Goal: Transaction & Acquisition: Purchase product/service

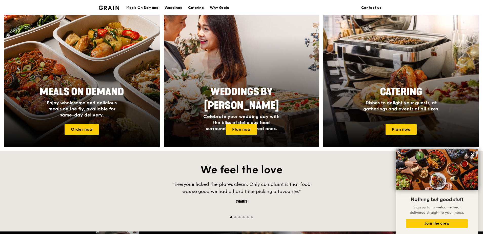
scroll to position [152, 0]
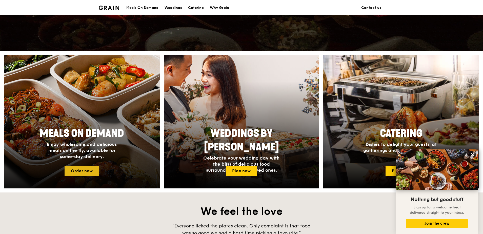
click at [88, 172] on link "Order now" at bounding box center [81, 170] width 34 height 11
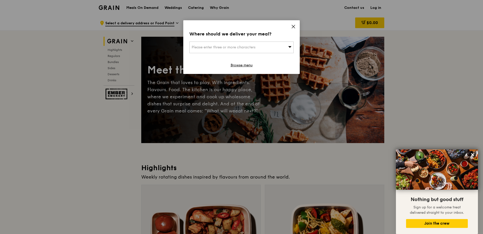
click at [278, 50] on div "Please enter three or more characters" at bounding box center [241, 47] width 104 height 12
type input "1"
type input "018982"
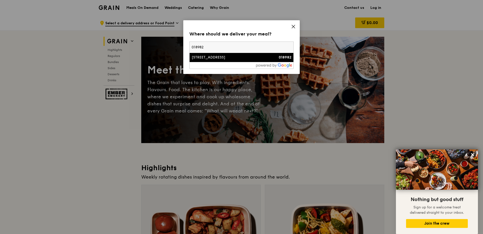
click at [249, 59] on div "[STREET_ADDRESS]" at bounding box center [228, 57] width 75 height 5
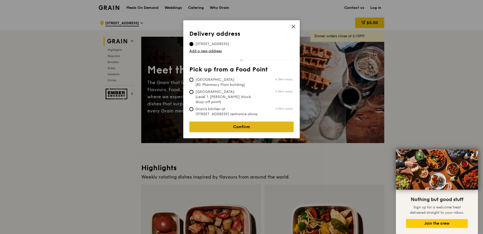
click at [257, 121] on link "Confirm" at bounding box center [241, 126] width 104 height 11
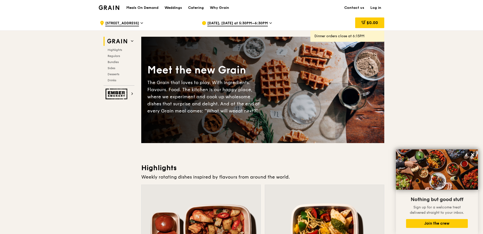
scroll to position [101, 0]
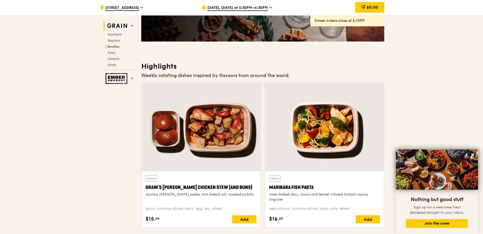
click at [113, 47] on span "Bundles" at bounding box center [113, 47] width 12 height 4
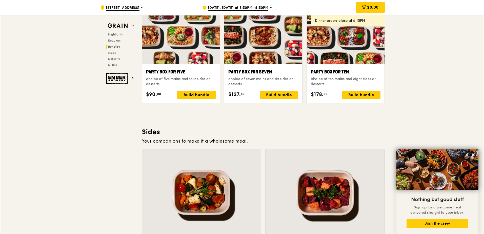
scroll to position [981, 0]
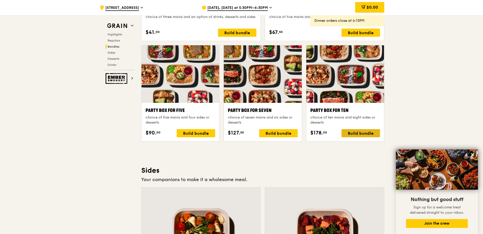
click at [368, 136] on div "Build bundle" at bounding box center [360, 133] width 38 height 8
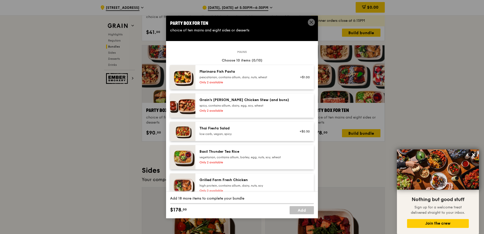
click at [286, 84] on div "Marinara Fish Pasta pescatarian, contains allium, dairy, nuts, wheat Only 2 ava…" at bounding box center [244, 77] width 97 height 16
click at [267, 108] on div "Only 2 available" at bounding box center [244, 110] width 91 height 4
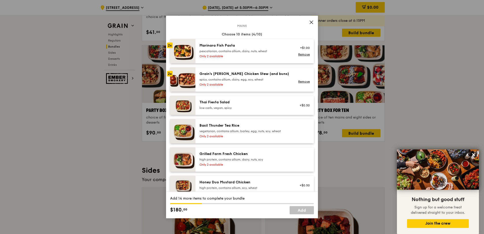
scroll to position [51, 0]
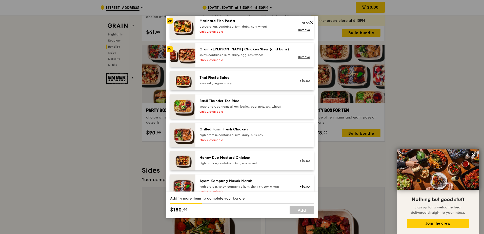
click at [272, 135] on div "high protein, contains allium, dairy, nuts, soy" at bounding box center [244, 135] width 91 height 4
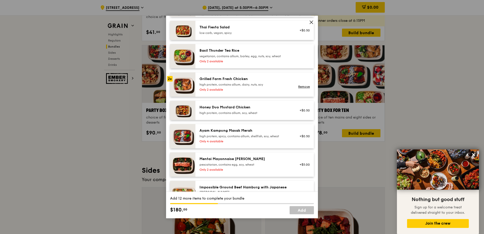
scroll to position [101, 0]
click at [264, 108] on div "Honey Duo Mustard Chicken" at bounding box center [244, 106] width 91 height 5
click at [302, 85] on link "Remove" at bounding box center [304, 86] width 12 height 4
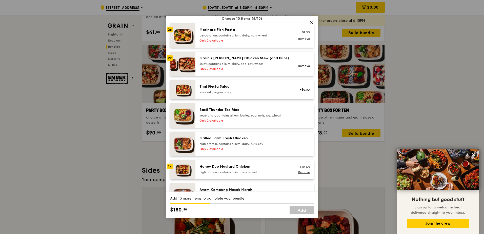
scroll to position [51, 0]
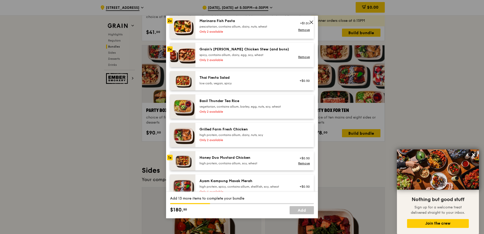
click at [261, 158] on div "Honey Duo Mustard Chicken" at bounding box center [244, 157] width 91 height 5
click at [270, 132] on div "Grilled Farm Fresh Chicken high protein, contains allium, dairy, nuts, soy" at bounding box center [244, 132] width 91 height 10
click at [270, 132] on div "Grilled Farm Fresh Chicken" at bounding box center [244, 129] width 91 height 5
click at [267, 106] on div "vegetarian, contains allium, barley, egg, nuts, soy, wheat" at bounding box center [244, 106] width 91 height 4
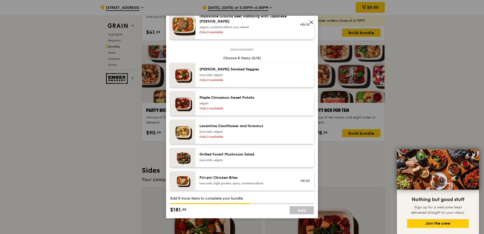
scroll to position [253, 0]
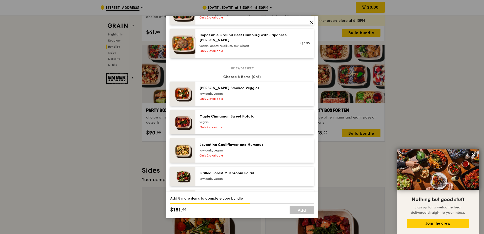
click at [271, 94] on div "low carb, vegan" at bounding box center [244, 94] width 91 height 4
drag, startPoint x: 281, startPoint y: 125, endPoint x: 281, endPoint y: 131, distance: 5.3
click at [281, 125] on div "Only 2 available" at bounding box center [244, 127] width 91 height 4
click at [279, 144] on div "Levantine Cauliflower and Hummus" at bounding box center [244, 144] width 91 height 5
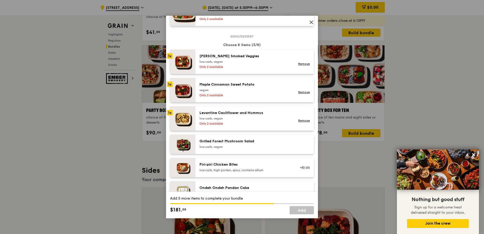
scroll to position [303, 0]
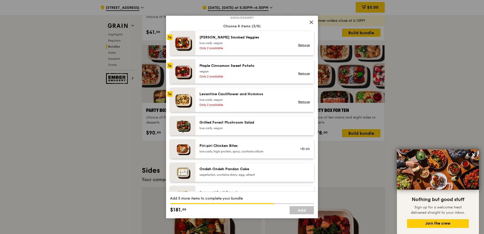
click at [275, 129] on div "low carb, vegan" at bounding box center [244, 128] width 91 height 4
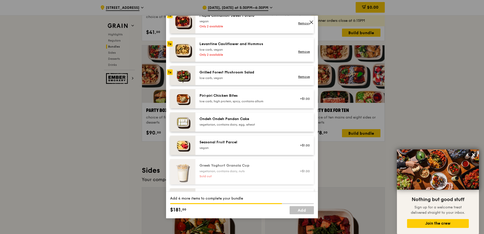
scroll to position [354, 0]
click at [271, 116] on div "Ondeh Ondeh Pandan Cake" at bounding box center [244, 118] width 91 height 5
click at [274, 121] on div "Ondeh Ondeh Pandan Cake" at bounding box center [244, 118] width 91 height 5
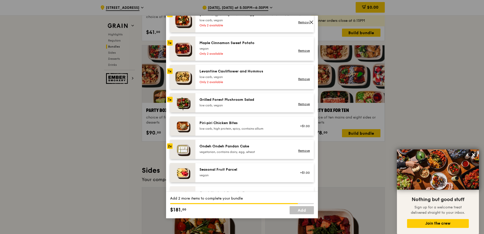
scroll to position [303, 0]
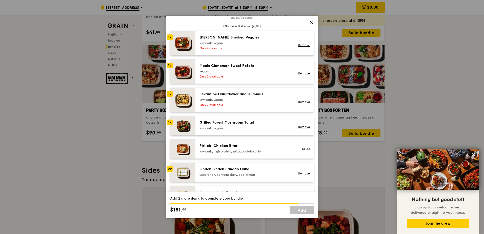
click at [260, 46] on div "[PERSON_NAME] Smoked Veggies low carb, vegan Only 2 available" at bounding box center [244, 43] width 97 height 16
click at [268, 76] on div "Only 2 available" at bounding box center [244, 76] width 91 height 4
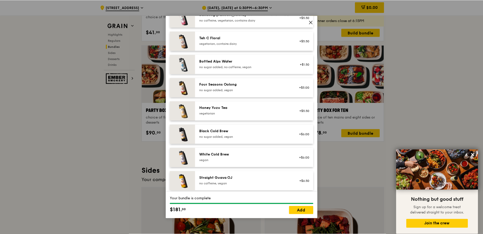
scroll to position [625, 0]
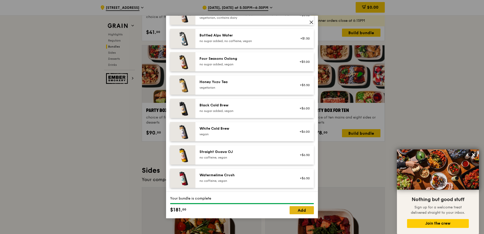
click at [301, 211] on link "Add" at bounding box center [301, 210] width 24 height 8
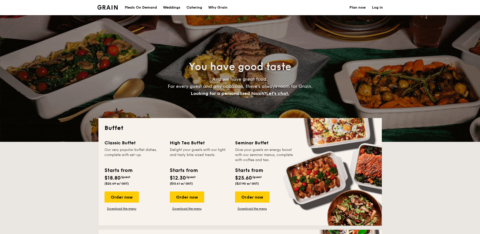
select select
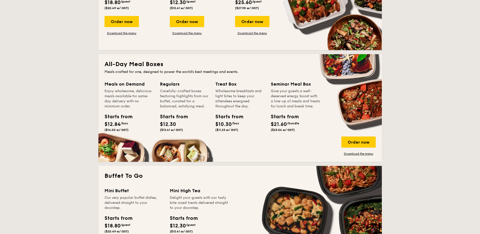
scroll to position [228, 0]
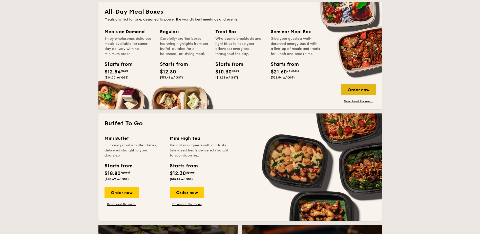
click at [361, 89] on div "Order now" at bounding box center [358, 89] width 34 height 11
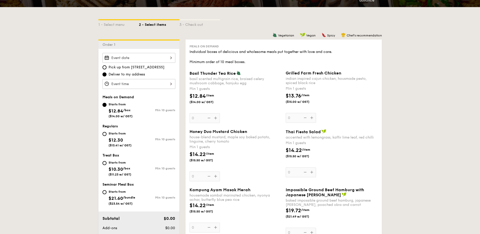
scroll to position [126, 0]
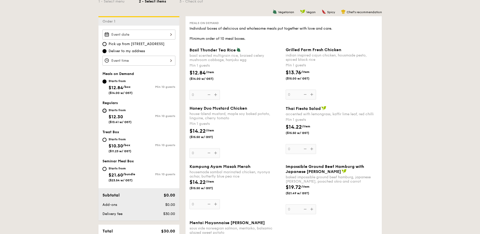
click at [104, 112] on input "Starts from $12.30 ($13.41 w/ GST) Min 10 guests" at bounding box center [104, 110] width 4 height 4
radio input "true"
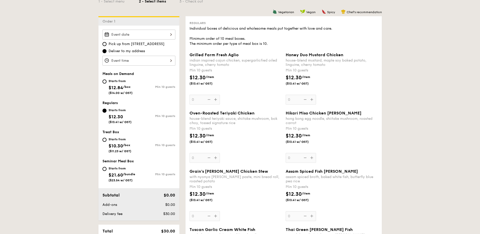
click at [166, 34] on div at bounding box center [138, 35] width 73 height 10
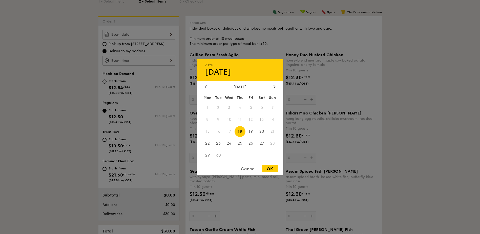
click at [274, 90] on div "[DATE] Mon Tue Wed Thu Fri Sat Sun 1 2 3 4 5 6 7 8 9 10 11 12 13 14 15 16 17 18…" at bounding box center [240, 122] width 86 height 77
click at [274, 89] on div "[DATE] Mon Tue Wed Thu Fri Sat Sun 1 2 3 4 5 6 7 8 9 10 11 12 13 14 15 16 17 18…" at bounding box center [240, 122] width 86 height 77
click at [274, 87] on icon at bounding box center [274, 86] width 2 height 3
click at [275, 86] on icon at bounding box center [274, 86] width 2 height 3
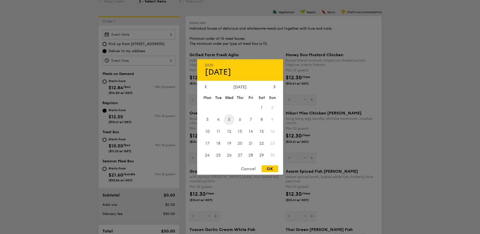
click at [230, 119] on span "5" at bounding box center [229, 119] width 11 height 11
click at [269, 165] on div "2025 Nov [DATE] Tue Wed Thu Fri Sat Sun 1 2 3 4 5 6 7 8 9 10 11 12 13 14 15 16 …" at bounding box center [240, 116] width 86 height 115
click at [269, 167] on div "OK" at bounding box center [269, 168] width 16 height 7
type input "[DATE]"
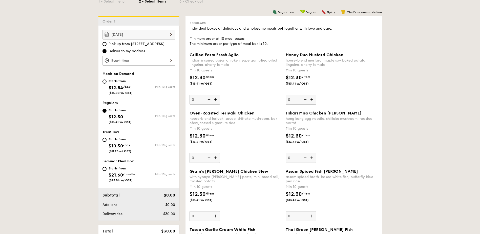
click at [157, 60] on div at bounding box center [240, 117] width 480 height 234
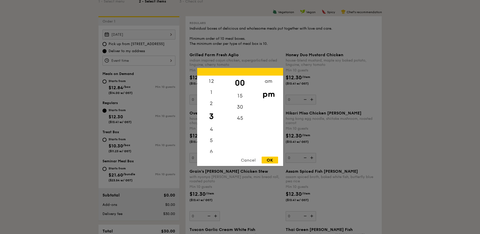
click at [159, 61] on div "12 1 2 3 4 5 6 7 8 9 10 11 00 15 30 45 am pm Cancel OK" at bounding box center [138, 61] width 73 height 10
drag, startPoint x: 215, startPoint y: 94, endPoint x: 215, endPoint y: 124, distance: 30.1
click at [215, 124] on div "12 1 2 3 4 5 6 7 8 9 10 11" at bounding box center [211, 114] width 29 height 77
drag, startPoint x: 215, startPoint y: 124, endPoint x: 221, endPoint y: 84, distance: 39.9
click at [221, 84] on div "12" at bounding box center [211, 83] width 29 height 15
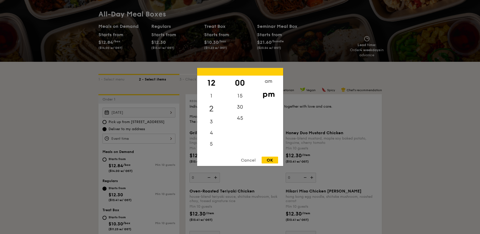
scroll to position [25, 0]
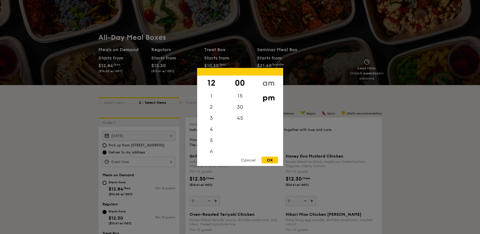
click at [272, 80] on div "am" at bounding box center [268, 83] width 29 height 15
click at [212, 147] on div "11" at bounding box center [211, 149] width 29 height 15
click at [243, 95] on div "15" at bounding box center [240, 97] width 29 height 15
click at [276, 160] on div "OK" at bounding box center [269, 160] width 16 height 7
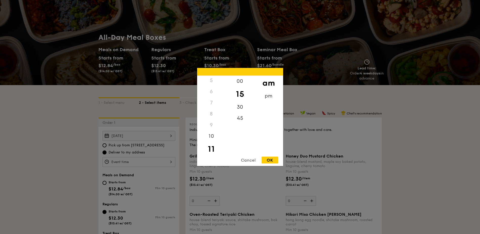
type input "11:15AM"
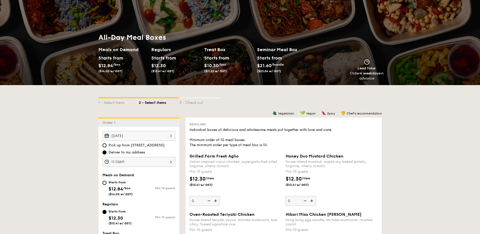
scroll to position [101, 0]
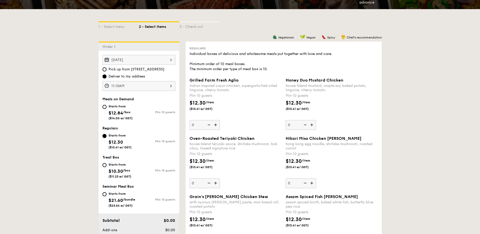
click at [312, 125] on img at bounding box center [312, 125] width 8 height 10
click at [312, 125] on input "0" at bounding box center [301, 125] width 30 height 10
type input "10"
click at [217, 125] on img at bounding box center [216, 125] width 8 height 10
click at [217, 125] on input "0" at bounding box center [204, 125] width 30 height 10
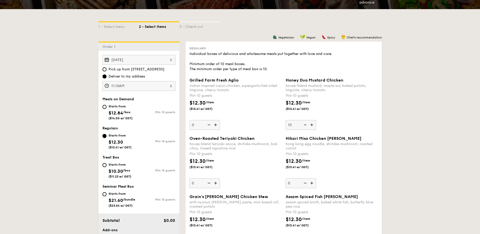
type input "10"
click at [216, 184] on img at bounding box center [216, 183] width 8 height 10
click at [216, 184] on input "0" at bounding box center [204, 183] width 30 height 10
type input "10"
click at [312, 181] on img at bounding box center [312, 183] width 8 height 10
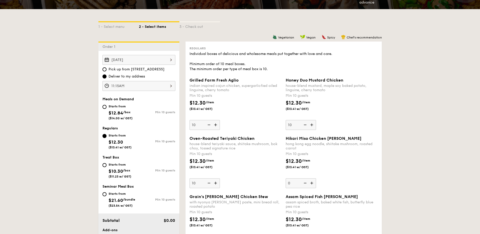
click at [312, 181] on input "0" at bounding box center [301, 183] width 30 height 10
type input "10"
click at [208, 182] on img at bounding box center [209, 183] width 8 height 10
click at [208, 182] on input "10" at bounding box center [204, 183] width 30 height 10
type input "0"
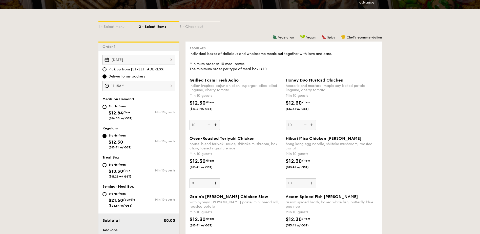
click at [307, 184] on img at bounding box center [305, 183] width 8 height 10
click at [307, 184] on input "10" at bounding box center [301, 183] width 30 height 10
type input "0"
click at [305, 123] on img at bounding box center [305, 125] width 8 height 10
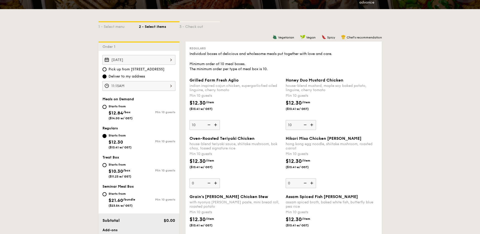
click at [305, 123] on input "10" at bounding box center [301, 125] width 30 height 10
type input "0"
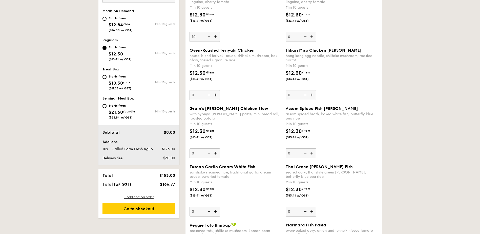
scroll to position [253, 0]
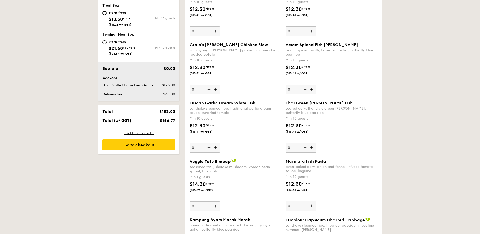
click at [216, 149] on img at bounding box center [216, 148] width 8 height 10
click at [216, 149] on input "0" at bounding box center [204, 148] width 30 height 10
type input "10"
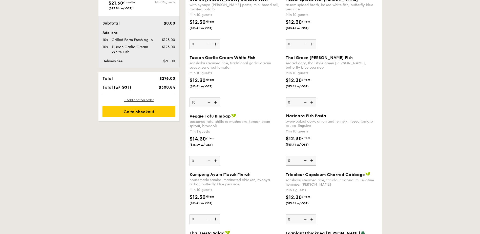
scroll to position [303, 0]
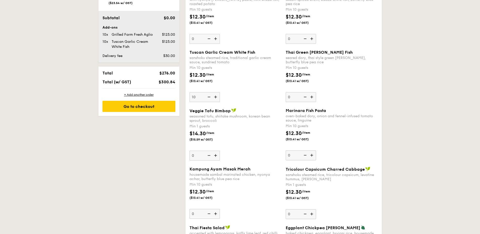
click at [218, 157] on img at bounding box center [216, 155] width 8 height 10
click at [218, 157] on input "0" at bounding box center [204, 155] width 30 height 10
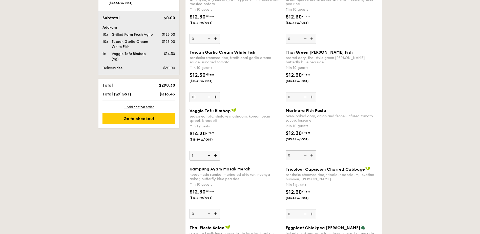
click at [216, 155] on img at bounding box center [216, 155] width 8 height 10
click at [216, 155] on input "1" at bounding box center [204, 155] width 30 height 10
click at [216, 155] on img at bounding box center [216, 155] width 8 height 10
click at [216, 155] on input "2" at bounding box center [204, 155] width 30 height 10
click at [216, 155] on img at bounding box center [216, 155] width 8 height 10
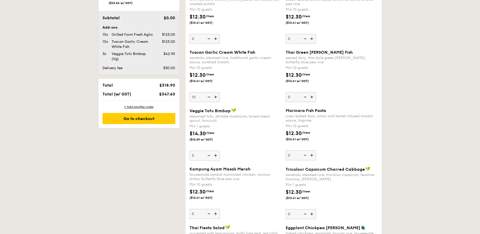
click at [216, 155] on input "3" at bounding box center [204, 155] width 30 height 10
click at [216, 155] on img at bounding box center [216, 155] width 8 height 10
click at [216, 155] on input "4" at bounding box center [204, 155] width 30 height 10
type input "5"
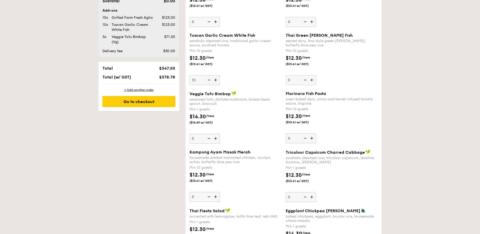
scroll to position [329, 0]
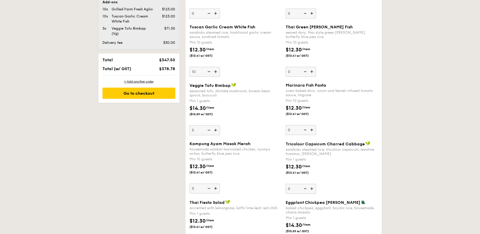
click at [218, 188] on img at bounding box center [216, 188] width 8 height 10
click at [218, 188] on input "0" at bounding box center [204, 188] width 30 height 10
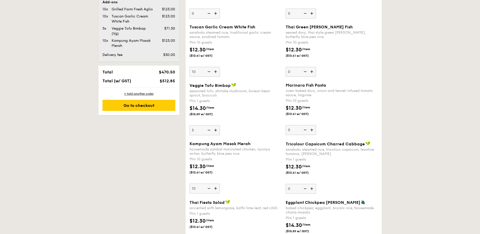
click at [218, 188] on img at bounding box center [216, 188] width 8 height 10
click at [218, 188] on input "10" at bounding box center [204, 188] width 30 height 10
click at [218, 188] on img at bounding box center [216, 188] width 8 height 10
click at [218, 188] on input "11" at bounding box center [204, 188] width 30 height 10
click at [211, 189] on img at bounding box center [209, 188] width 8 height 10
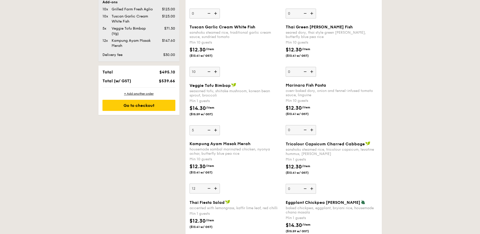
click at [211, 189] on input "12" at bounding box center [204, 188] width 30 height 10
click at [210, 189] on img at bounding box center [209, 188] width 8 height 10
click at [210, 189] on input "11" at bounding box center [204, 188] width 30 height 10
click at [210, 189] on img at bounding box center [209, 188] width 8 height 10
click at [210, 189] on input "10" at bounding box center [204, 188] width 30 height 10
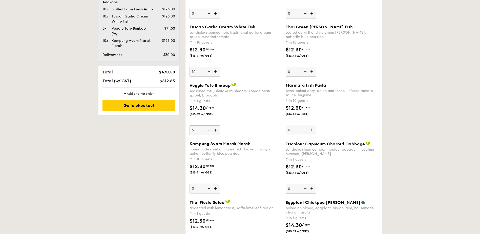
click at [210, 189] on img at bounding box center [209, 188] width 8 height 10
click at [210, 189] on input "0" at bounding box center [204, 188] width 30 height 10
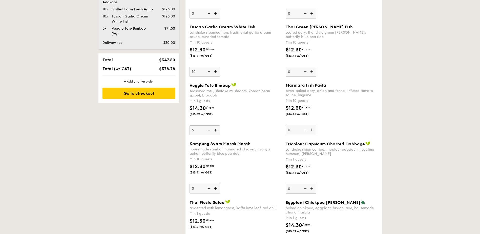
click at [210, 189] on img at bounding box center [209, 188] width 8 height 10
click at [210, 189] on input "0" at bounding box center [204, 188] width 30 height 10
click at [216, 187] on img at bounding box center [216, 188] width 8 height 10
click at [216, 187] on input "0" at bounding box center [204, 188] width 30 height 10
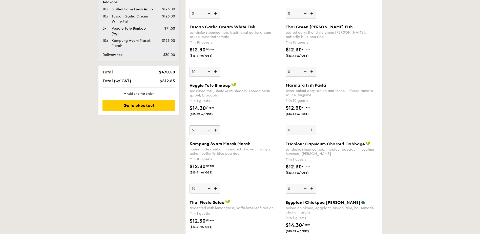
click at [210, 188] on img at bounding box center [209, 188] width 8 height 10
click at [210, 188] on input "10" at bounding box center [204, 188] width 30 height 10
type input "0"
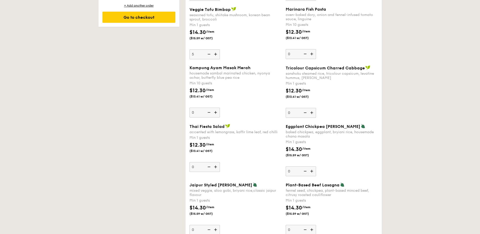
scroll to position [354, 0]
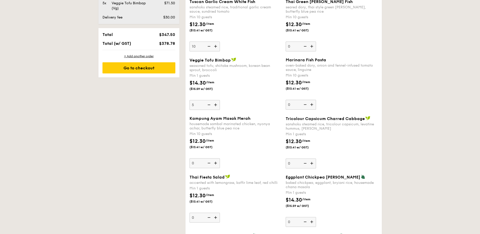
click at [209, 103] on img at bounding box center [209, 105] width 8 height 10
click at [209, 103] on input "5" at bounding box center [204, 105] width 30 height 10
click at [209, 103] on img at bounding box center [209, 105] width 8 height 10
click at [209, 103] on input "4" at bounding box center [204, 105] width 30 height 10
click at [209, 103] on img at bounding box center [209, 105] width 8 height 10
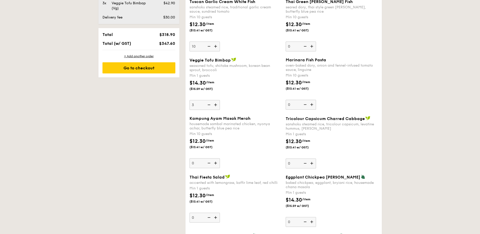
click at [209, 103] on input "3" at bounding box center [204, 105] width 30 height 10
click at [209, 103] on img at bounding box center [209, 105] width 8 height 10
click at [209, 103] on input "2" at bounding box center [204, 105] width 30 height 10
click at [210, 104] on img at bounding box center [209, 105] width 8 height 10
click at [210, 104] on input "1" at bounding box center [204, 105] width 30 height 10
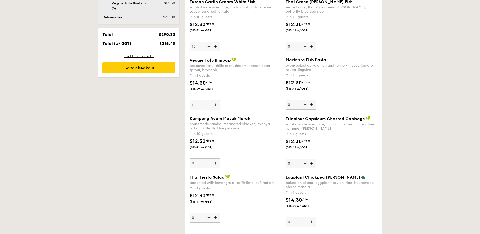
type input "0"
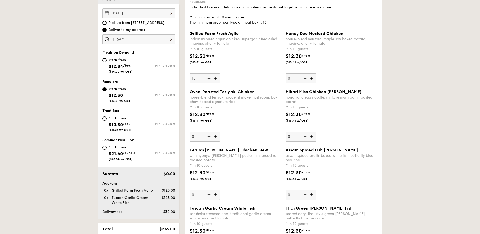
scroll to position [177, 0]
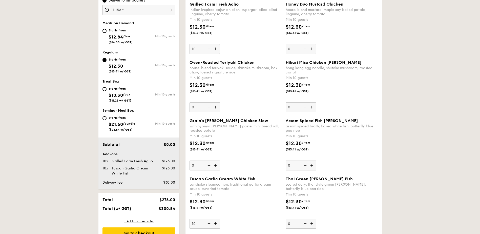
click at [312, 48] on img at bounding box center [312, 49] width 8 height 10
click at [312, 48] on input "0" at bounding box center [301, 49] width 30 height 10
type input "10"
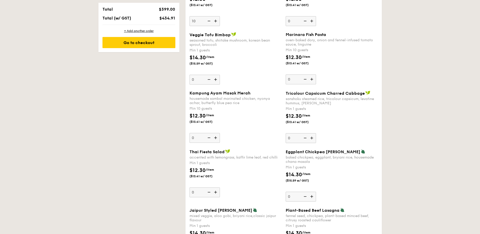
click at [214, 80] on img at bounding box center [216, 80] width 8 height 10
click at [214, 80] on input "0" at bounding box center [204, 80] width 30 height 10
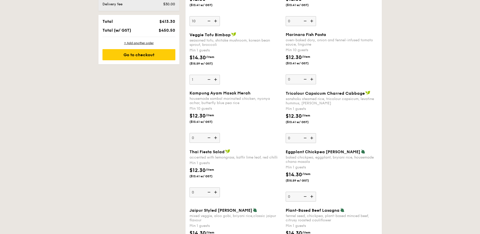
scroll to position [391, 0]
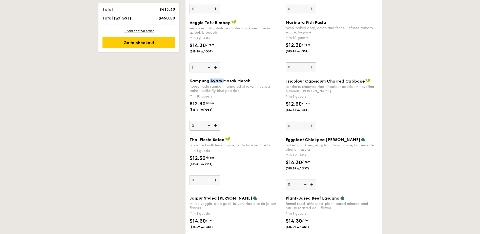
click at [214, 80] on span "Kampung Ayam Masak Merah" at bounding box center [219, 80] width 61 height 5
click at [214, 121] on input "0" at bounding box center [204, 126] width 30 height 10
drag, startPoint x: 214, startPoint y: 80, endPoint x: 215, endPoint y: 69, distance: 10.9
click at [215, 69] on img at bounding box center [216, 67] width 8 height 10
click at [215, 69] on input "1" at bounding box center [204, 67] width 30 height 10
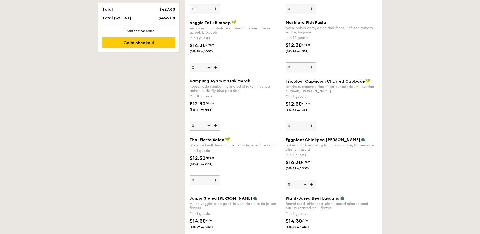
click at [215, 69] on img at bounding box center [216, 67] width 8 height 10
click at [215, 69] on input "2" at bounding box center [204, 67] width 30 height 10
click at [215, 68] on img at bounding box center [216, 67] width 8 height 10
click at [215, 68] on input "3" at bounding box center [204, 67] width 30 height 10
click at [215, 68] on img at bounding box center [216, 67] width 8 height 10
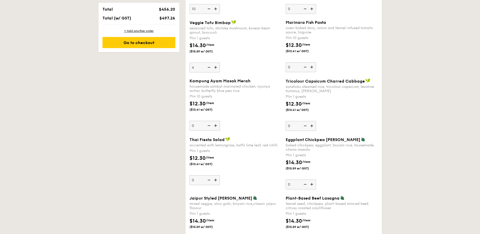
click at [215, 68] on input "4" at bounding box center [204, 67] width 30 height 10
type input "5"
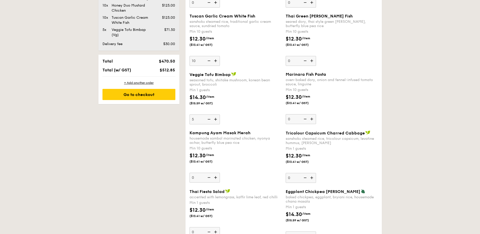
scroll to position [290, 0]
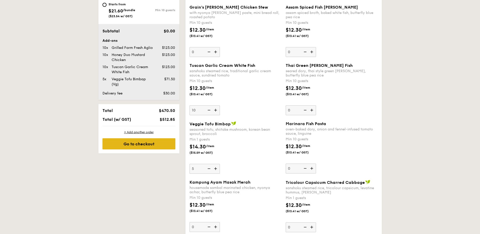
click at [146, 144] on div "Go to checkout" at bounding box center [138, 143] width 73 height 11
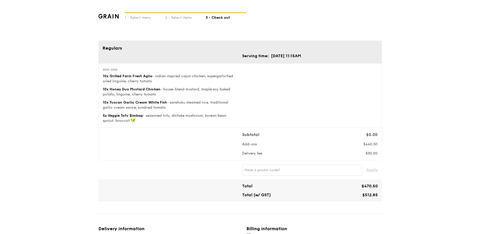
click at [399, 132] on div "1 - Select menu 2 - Select items 3 - Check out Regulars Serving time: Nov 05, 2…" at bounding box center [240, 230] width 480 height 461
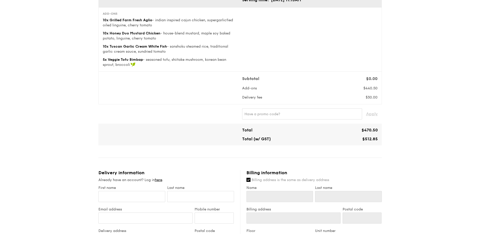
scroll to position [154, 0]
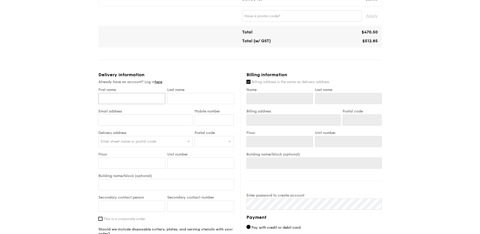
click at [151, 104] on input "First name" at bounding box center [131, 98] width 67 height 11
type input "J"
type input "Je"
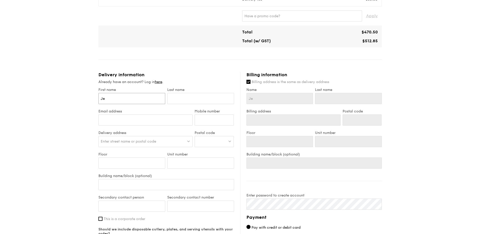
type input "Jes"
type input "Jesl"
type input "Jesli"
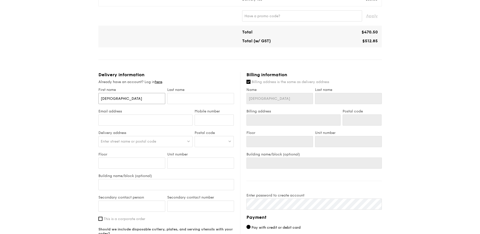
type input "Jesli"
type input "Jeslin"
type input "Jesline"
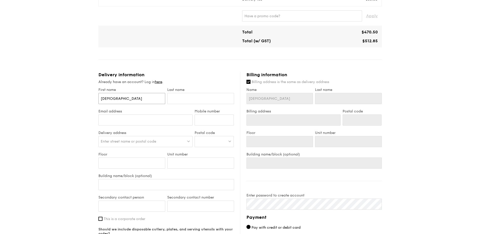
type input "Jesline"
type input "T"
type input "Ta"
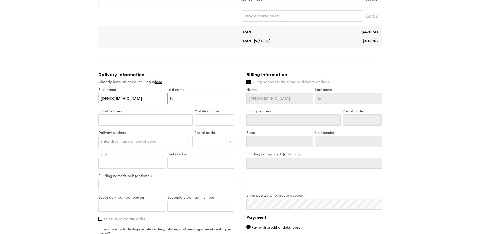
type input "Tan"
type input "Tang"
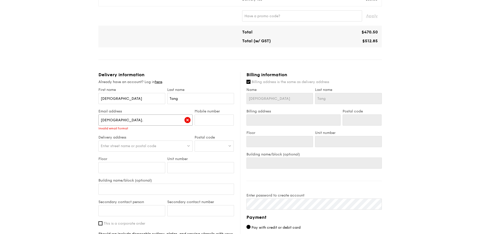
type input "jesline.tang@spglobal.com"
type input "86905229"
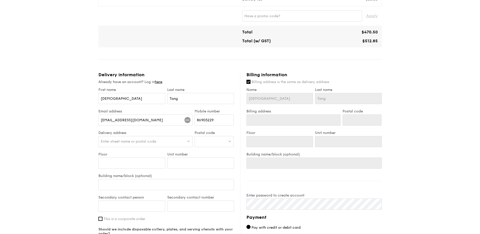
click at [143, 138] on div "Enter street name or postal code" at bounding box center [145, 141] width 94 height 11
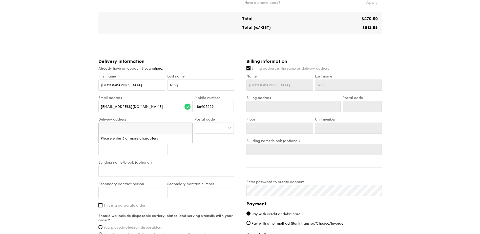
scroll to position [204, 0]
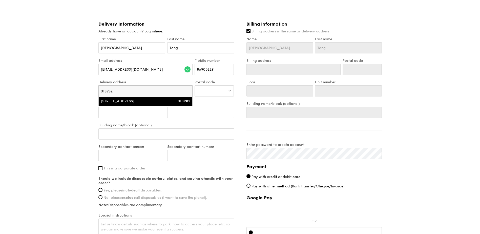
type input "018982"
click at [165, 101] on div "[STREET_ADDRESS]" at bounding box center [134, 101] width 67 height 5
type input "[STREET_ADDRESS]"
type input "018982"
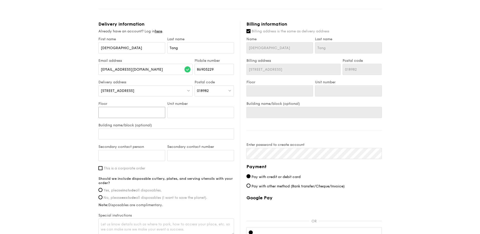
click at [130, 115] on input "Floor" at bounding box center [131, 112] width 67 height 11
type input "2"
type input "23"
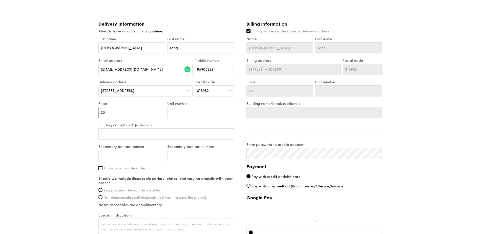
type input "23"
click at [101, 90] on span "[STREET_ADDRESS]" at bounding box center [118, 91] width 34 height 4
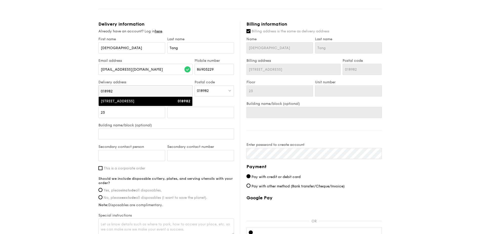
click at [127, 102] on div "[STREET_ADDRESS]" at bounding box center [134, 101] width 67 height 5
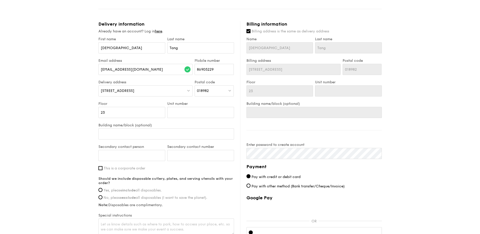
click at [207, 118] on div "Unit number" at bounding box center [200, 111] width 69 height 21
click at [206, 113] on input "Unit number" at bounding box center [200, 112] width 67 height 11
type input "0"
type input "01"
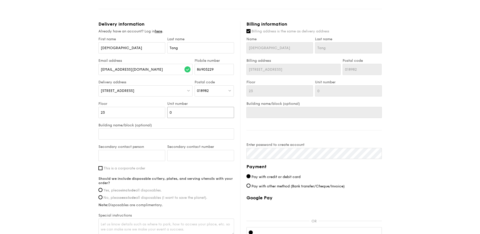
type input "01"
click at [116, 136] on input "Building name/block (optional)" at bounding box center [166, 133] width 136 height 11
type input "M"
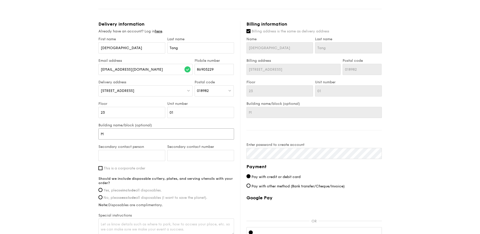
type input "MB"
type input "MBF"
type input "MBFC"
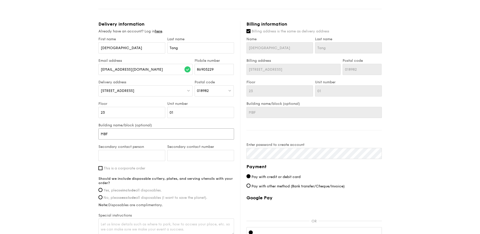
type input "MBFC"
type input "MBFC T"
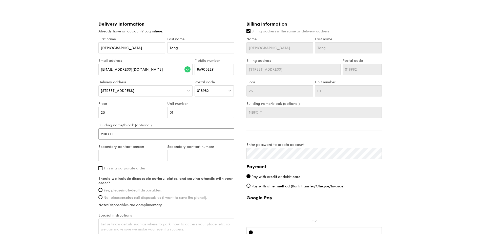
type input "MBFC To"
type input "MBFC Tow"
type input "MBFC Towe"
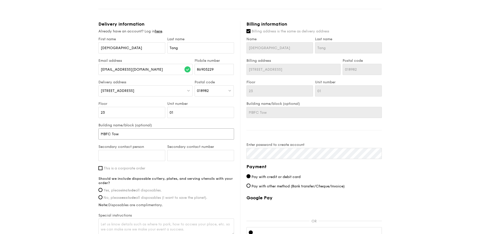
type input "MBFC Towe"
type input "MBFC Tower"
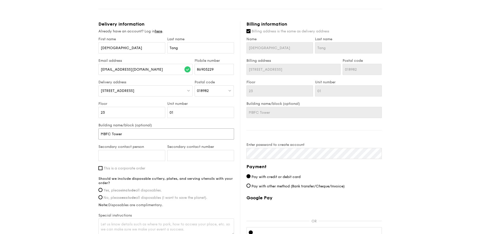
type input "MBFC Tower 3"
click at [139, 154] on input "Secondary contact person" at bounding box center [131, 155] width 67 height 11
type input "Shermaine Ang"
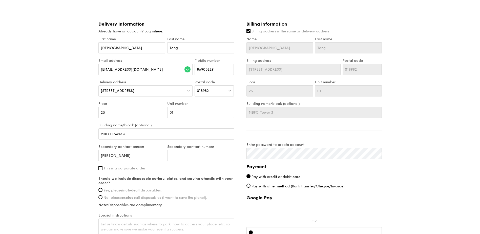
click at [69, 166] on div "1 - Select menu 2 - Select items 3 - Check out Regulars Serving time: Nov 05, 2…" at bounding box center [240, 43] width 480 height 494
click at [124, 170] on div "First name Jesline Last name Tang Email address jesline.tang@spglobal.com Mobil…" at bounding box center [166, 136] width 136 height 199
click at [100, 168] on input "This is a corporate order" at bounding box center [100, 168] width 4 height 4
checkbox input "true"
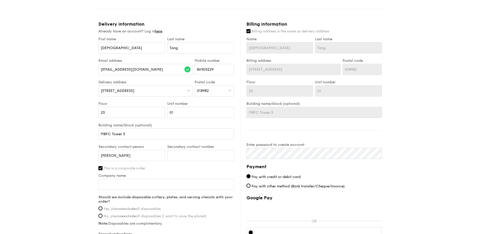
click at [82, 170] on div "1 - Select menu 2 - Select items 3 - Check out Regulars Serving time: Nov 05, 2…" at bounding box center [240, 43] width 480 height 494
click at [121, 183] on input "Company name" at bounding box center [166, 184] width 136 height 11
type input "S&P Global Commodity Insights"
type input "86905229"
click at [162, 187] on input "S&P Global Commodity Insights" at bounding box center [166, 184] width 136 height 11
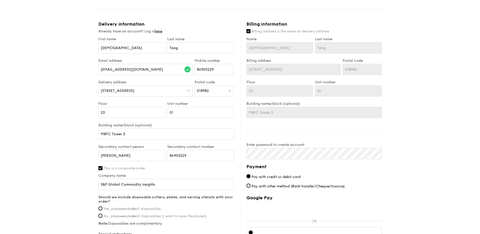
click at [61, 186] on div "1 - Select menu 2 - Select items 3 - Check out Regulars Serving time: Nov 05, 2…" at bounding box center [240, 43] width 480 height 494
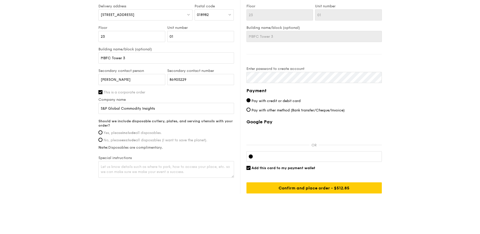
click at [119, 133] on span "Yes, please include all disposables." at bounding box center [132, 132] width 58 height 4
click at [102, 133] on input "Yes, please include all disposables." at bounding box center [100, 132] width 4 height 4
radio input "true"
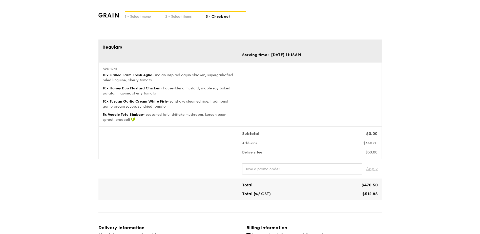
scroll to position [0, 0]
